Goal: Task Accomplishment & Management: Manage account settings

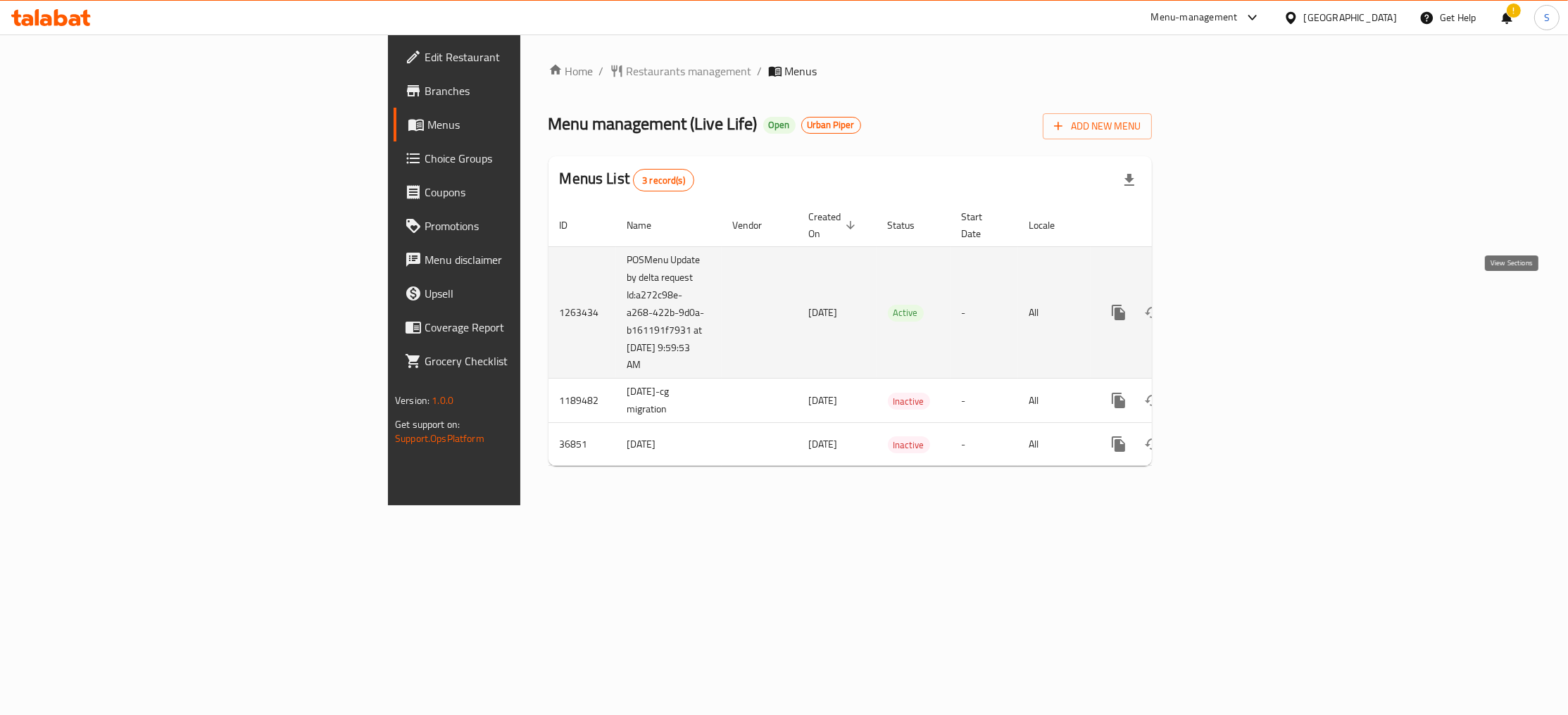
click at [1237, 296] on link "enhanced table" at bounding box center [1220, 312] width 33 height 33
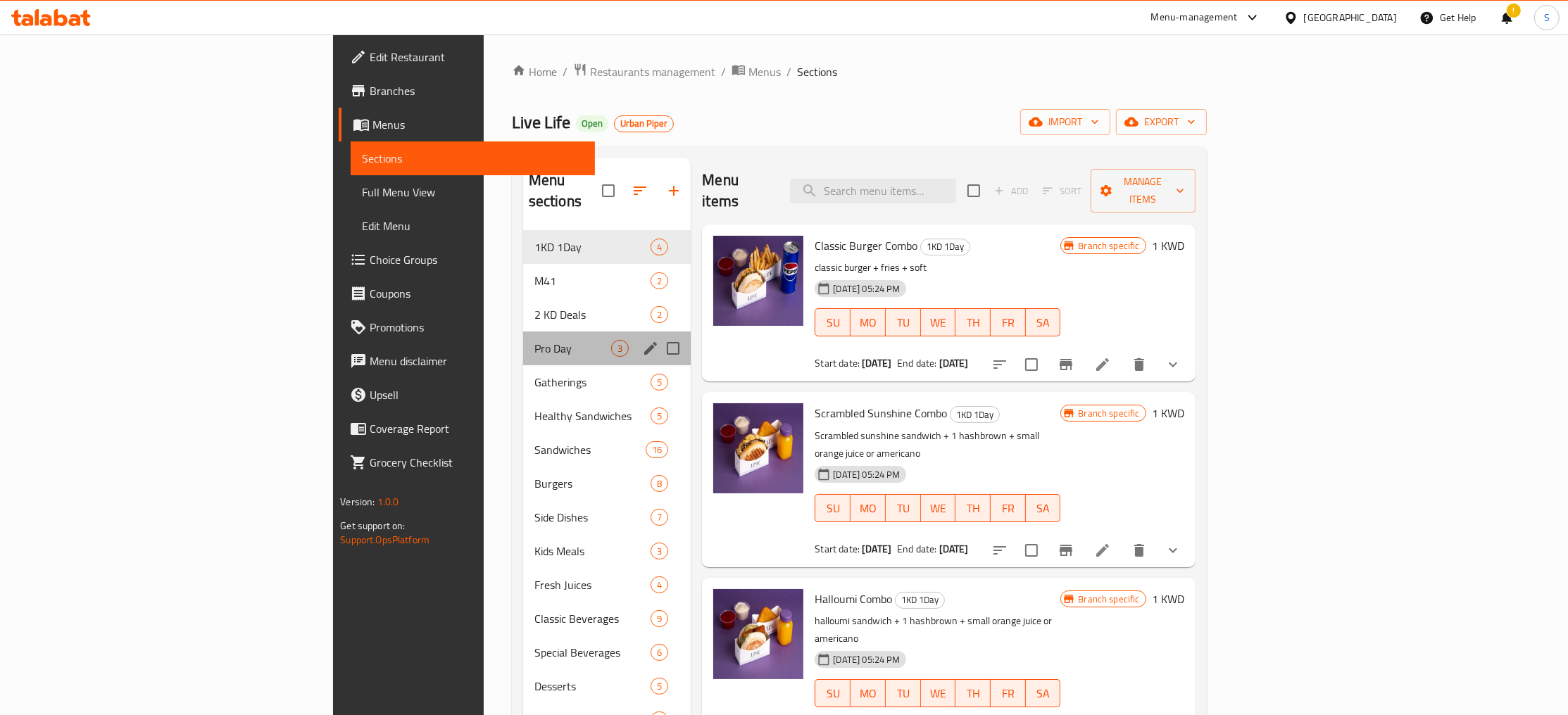
click at [523, 338] on div "Pro Day 3" at bounding box center [607, 348] width 168 height 33
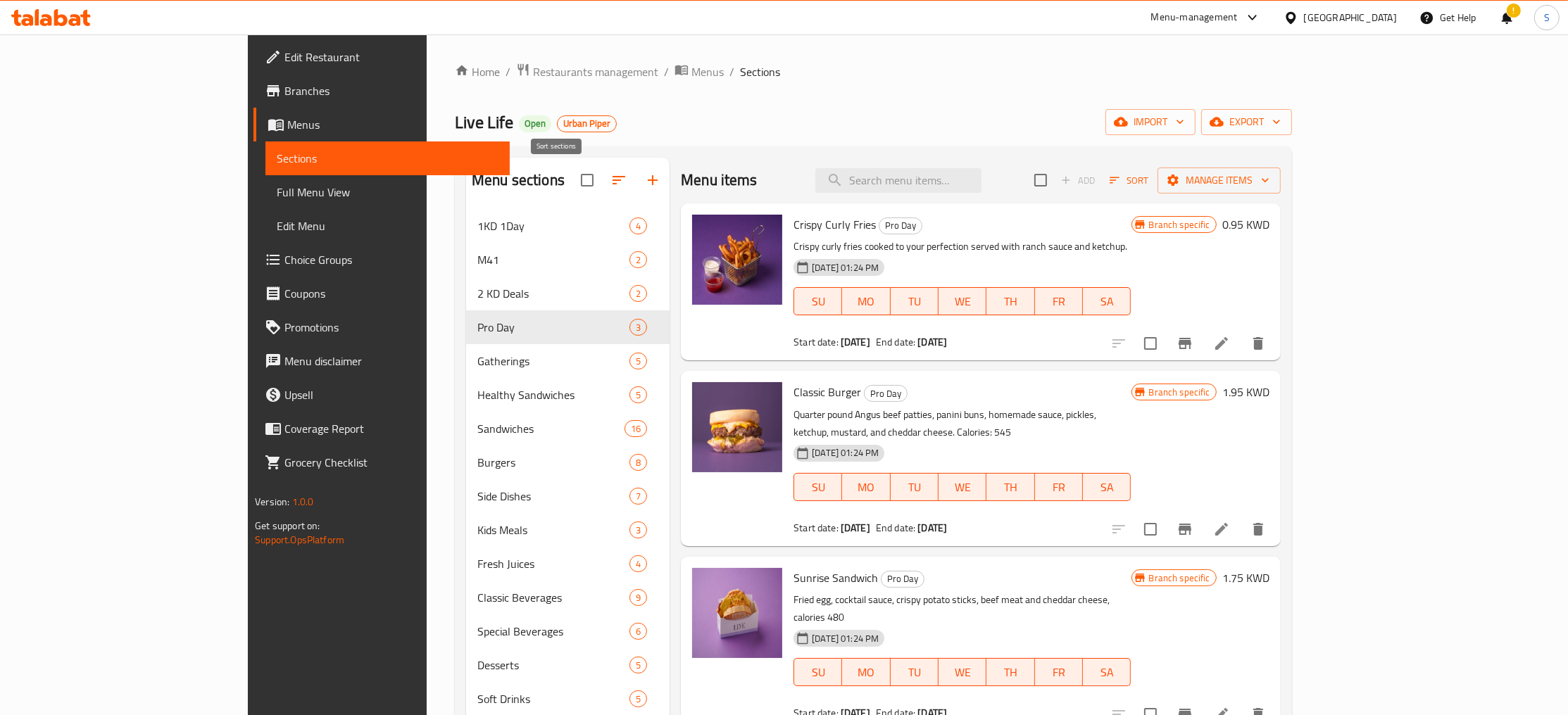
click at [610, 181] on icon "button" at bounding box center [619, 180] width 17 height 17
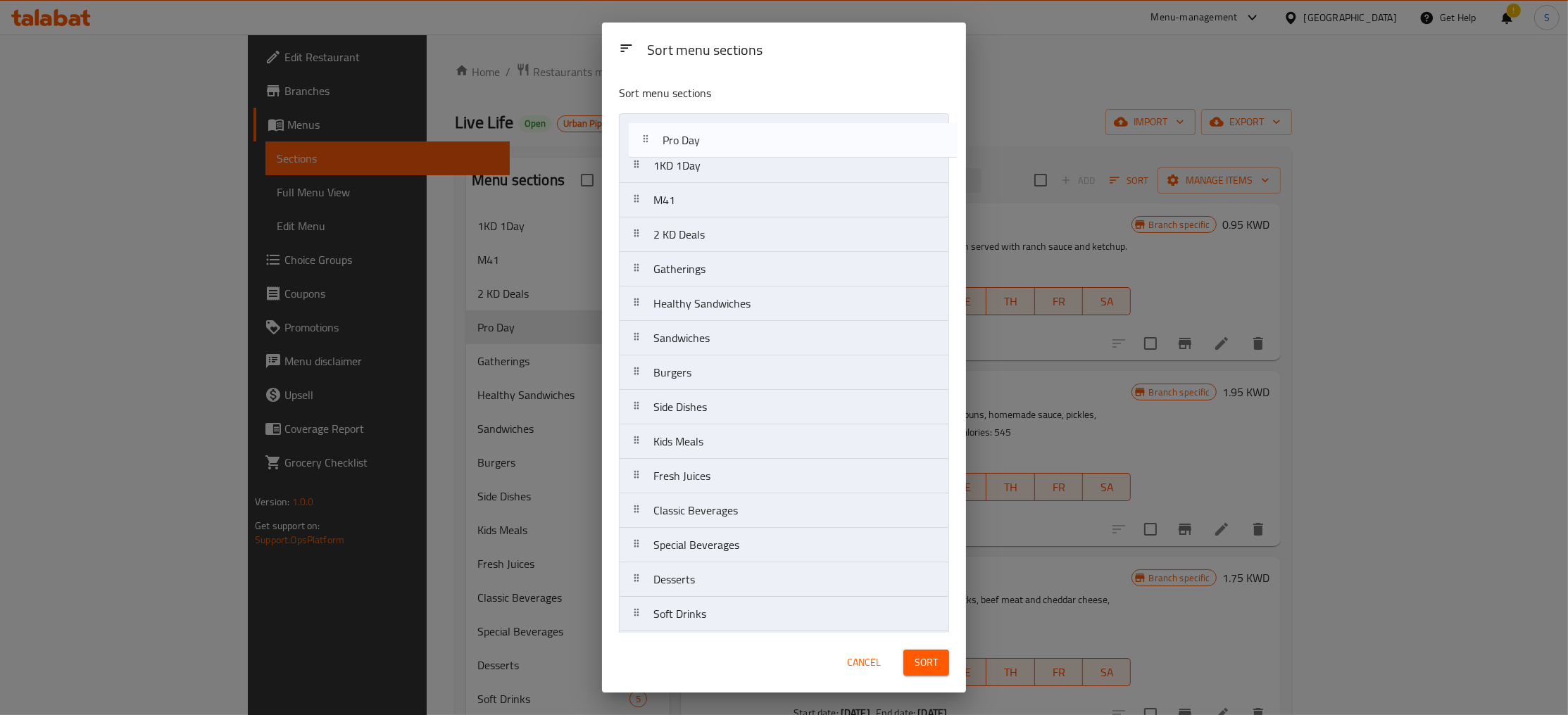
drag, startPoint x: 695, startPoint y: 241, endPoint x: 705, endPoint y: 123, distance: 118.4
click at [705, 123] on nav "1KD 1Day M41 2 KD Deals Pro Day Gatherings Healthy Sandwiches Sandwiches Burger…" at bounding box center [784, 390] width 330 height 553
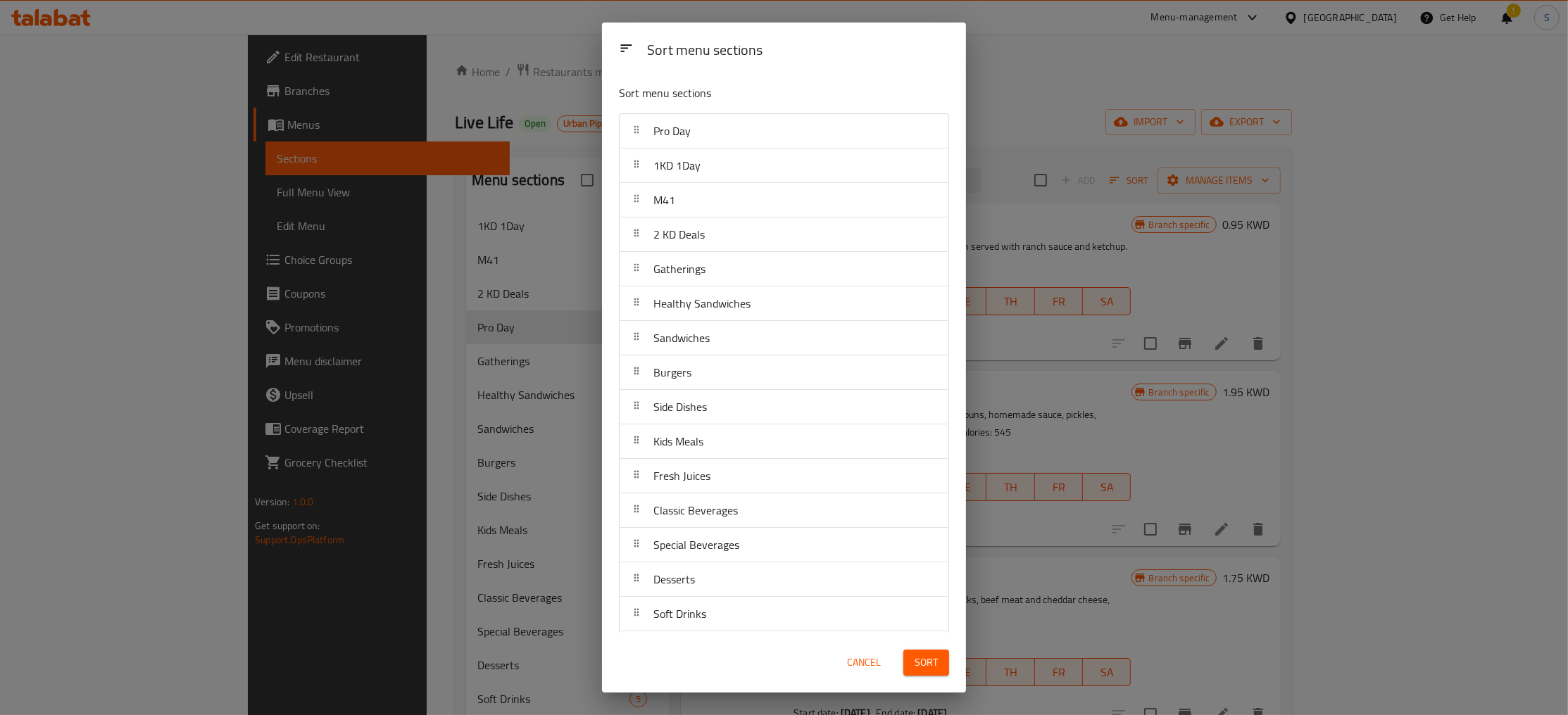
drag, startPoint x: 1041, startPoint y: 155, endPoint x: 1031, endPoint y: 148, distance: 12.2
click at [1031, 156] on div "Sort menu sections Sort menu sections Pro Day 1KD 1Day M41 2 KD Deals Gathering…" at bounding box center [784, 358] width 1568 height 715
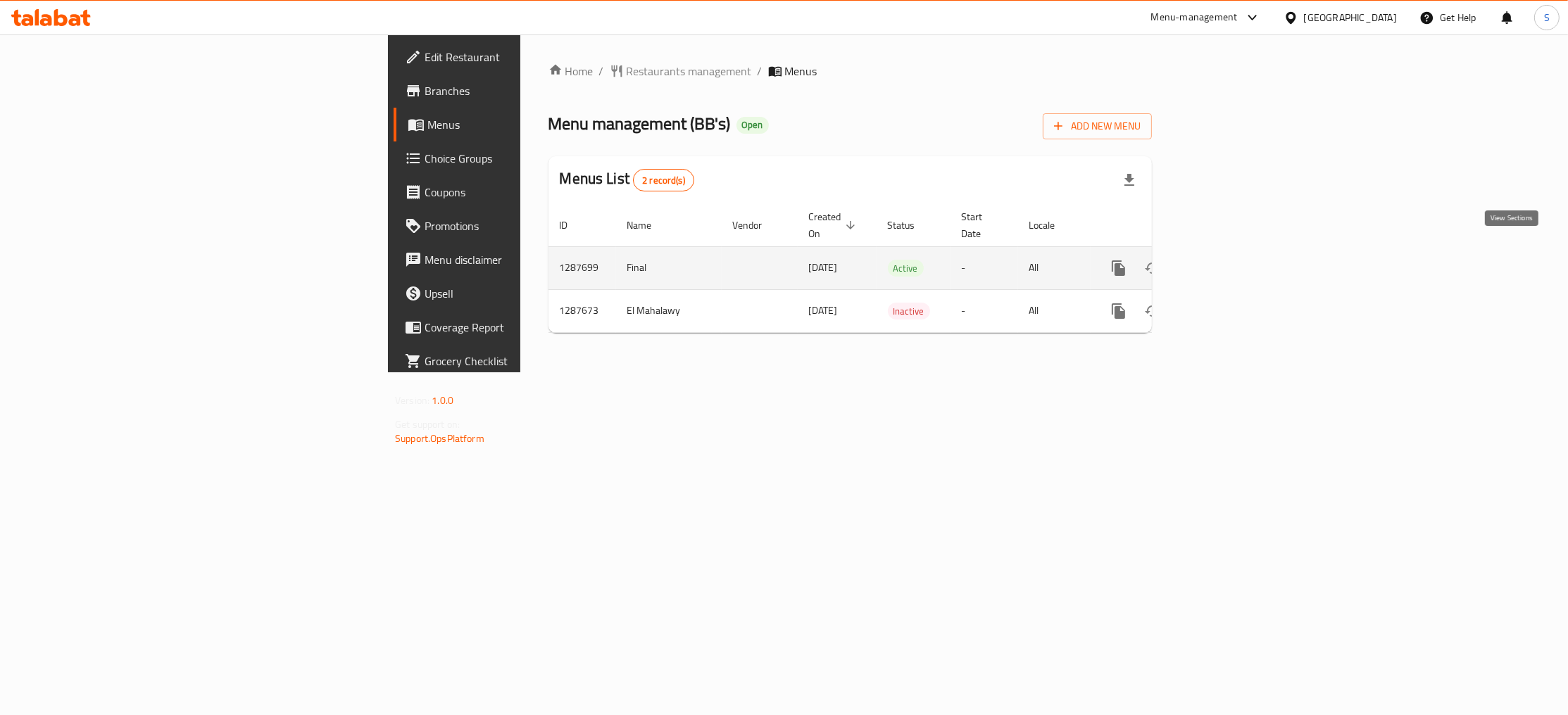
click at [1229, 260] on icon "enhanced table" at bounding box center [1220, 268] width 17 height 17
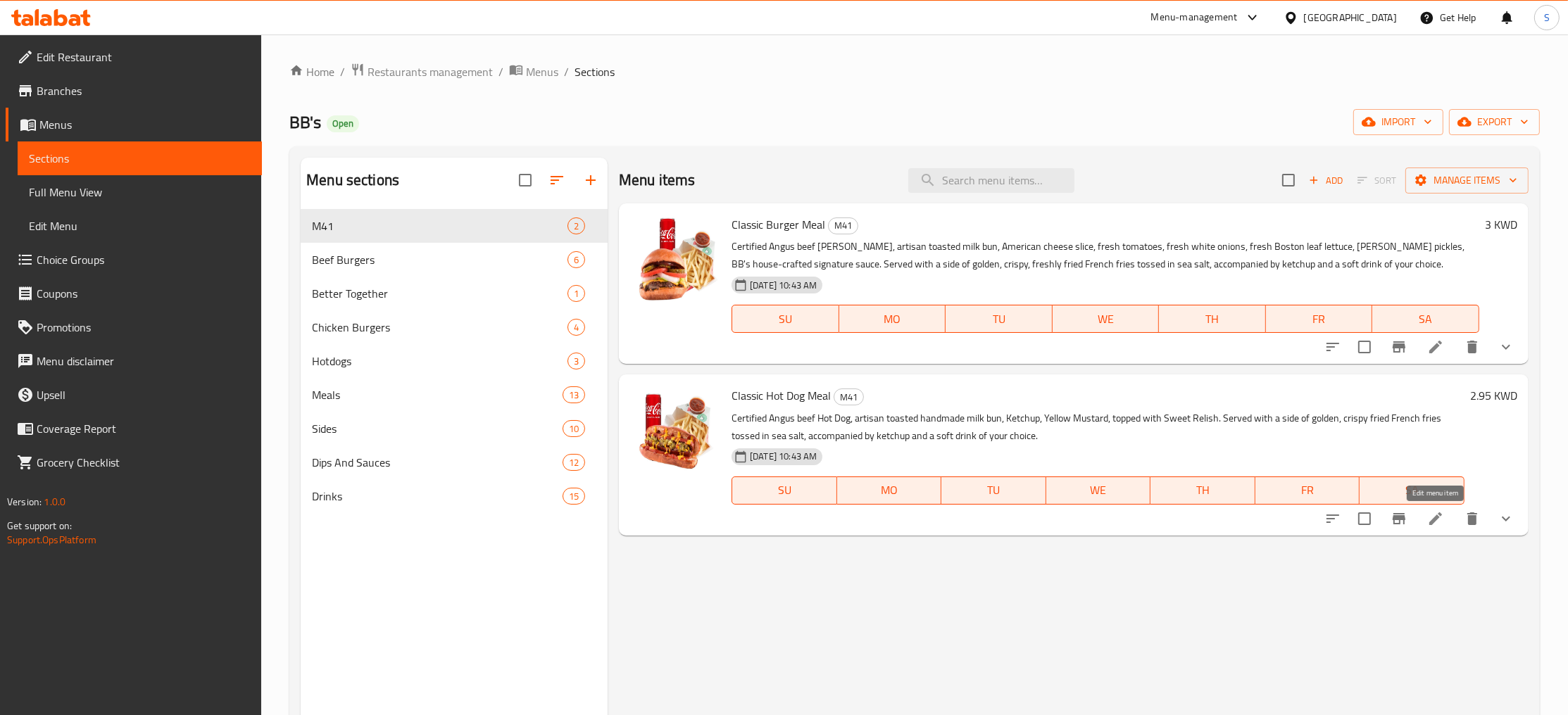
click at [1439, 520] on icon at bounding box center [1436, 519] width 17 height 17
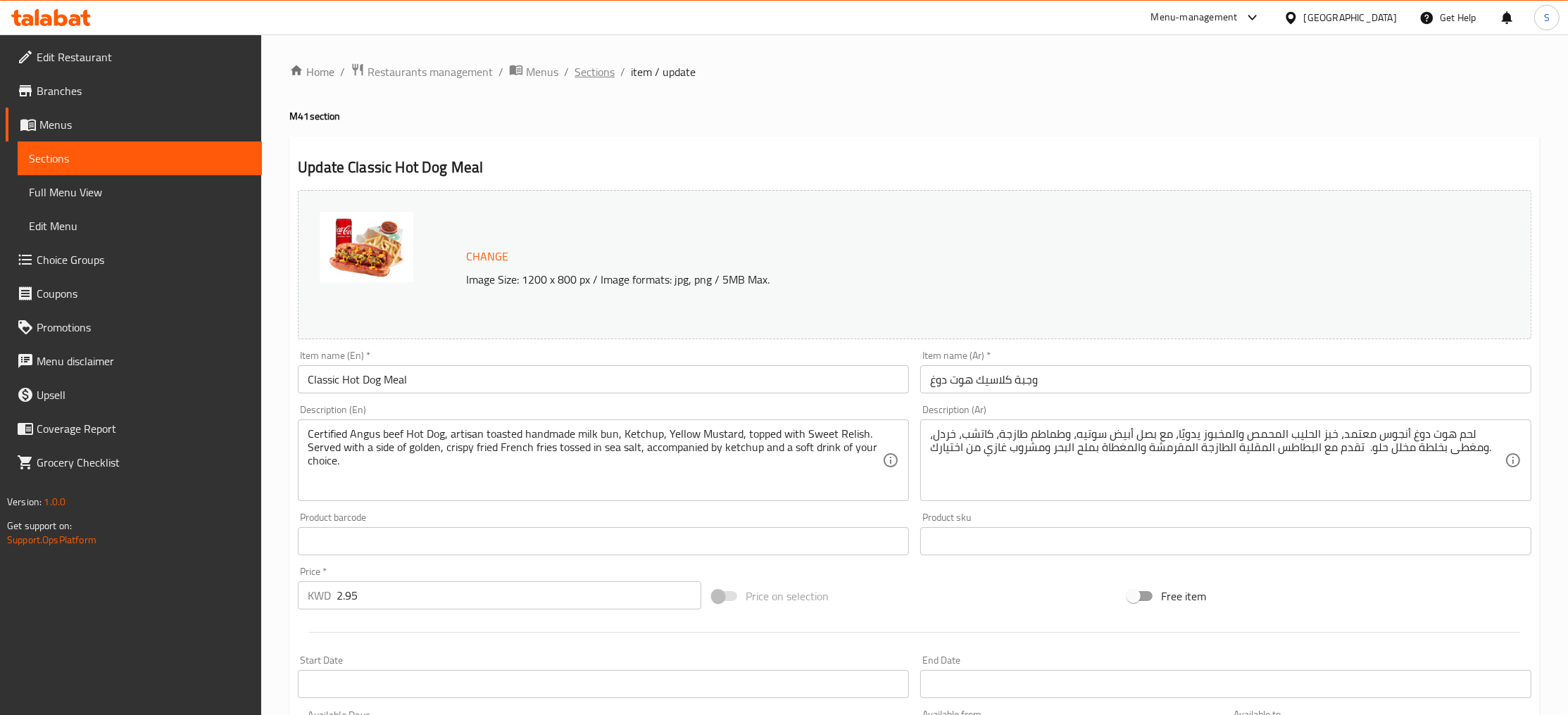
click at [601, 80] on span "Sections" at bounding box center [594, 72] width 40 height 17
